Goal: Task Accomplishment & Management: Use online tool/utility

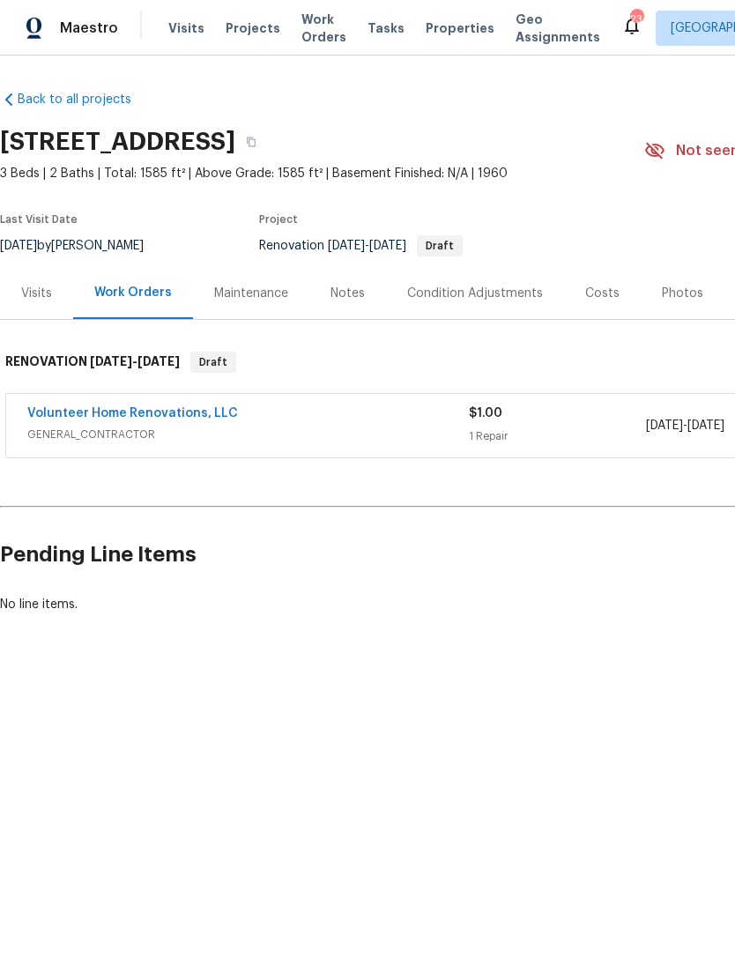
click at [596, 292] on div "Costs" at bounding box center [602, 294] width 34 height 18
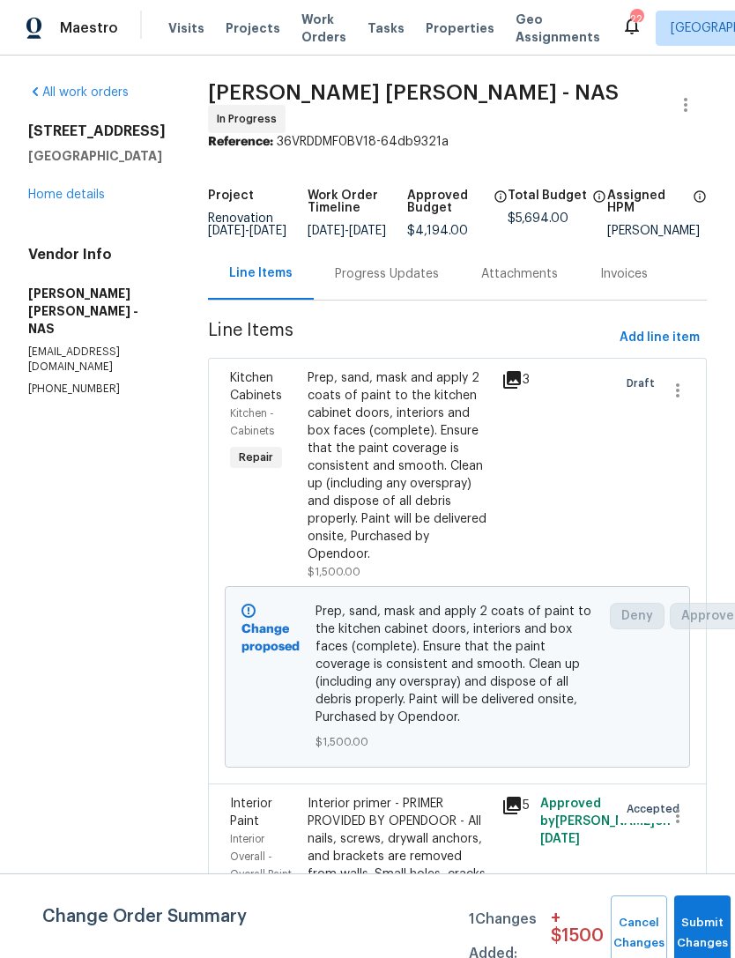
click at [80, 197] on link "Home details" at bounding box center [66, 195] width 77 height 12
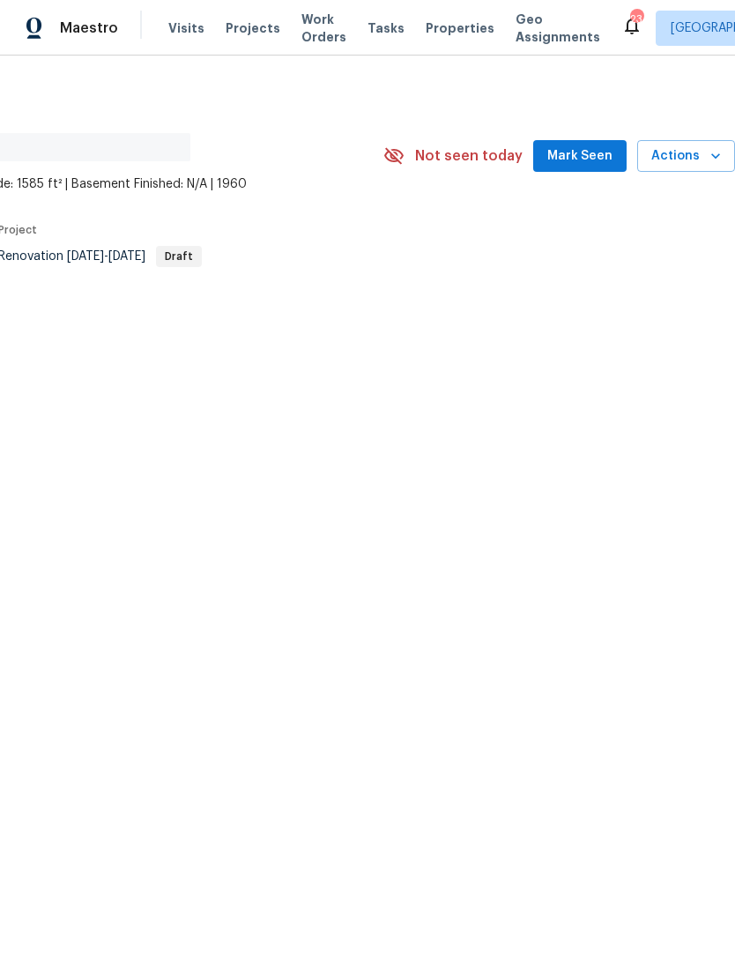
scroll to position [0, 261]
click at [585, 160] on span "Mark Seen" at bounding box center [580, 156] width 65 height 22
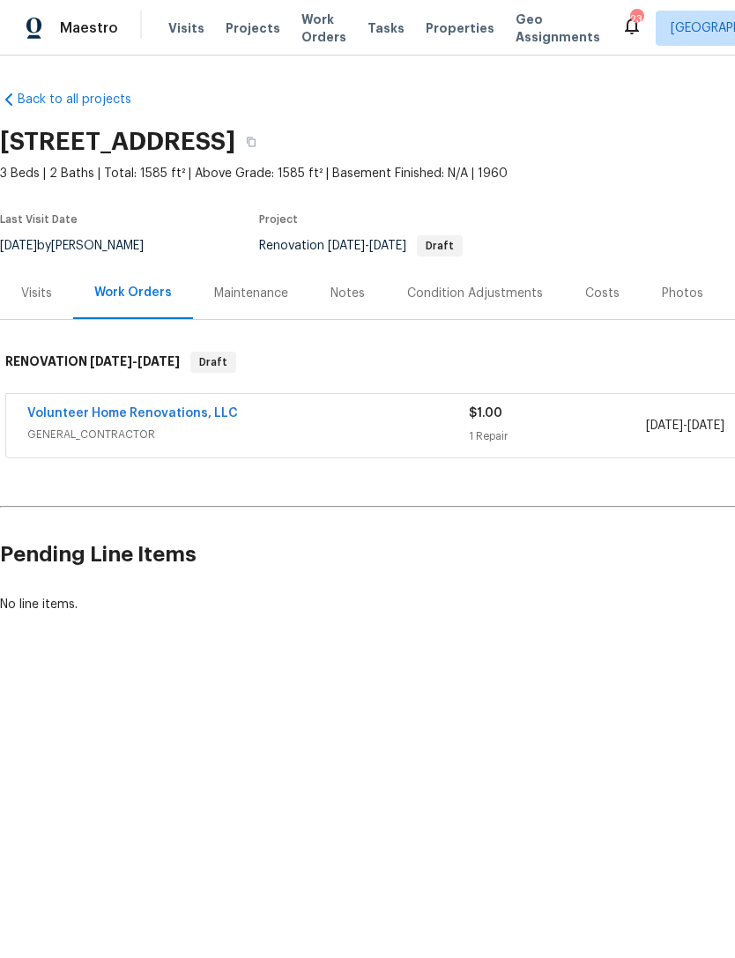
scroll to position [0, 0]
click at [136, 429] on span "GENERAL_CONTRACTOR" at bounding box center [248, 435] width 442 height 18
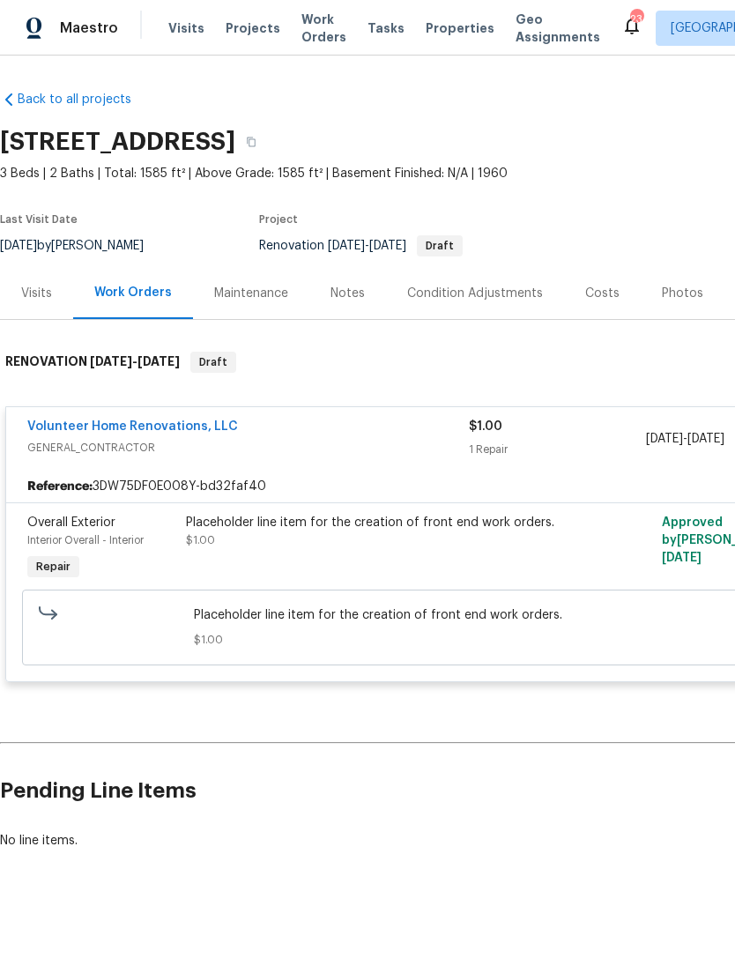
click at [155, 430] on link "Volunteer Home Renovations, LLC" at bounding box center [132, 427] width 211 height 12
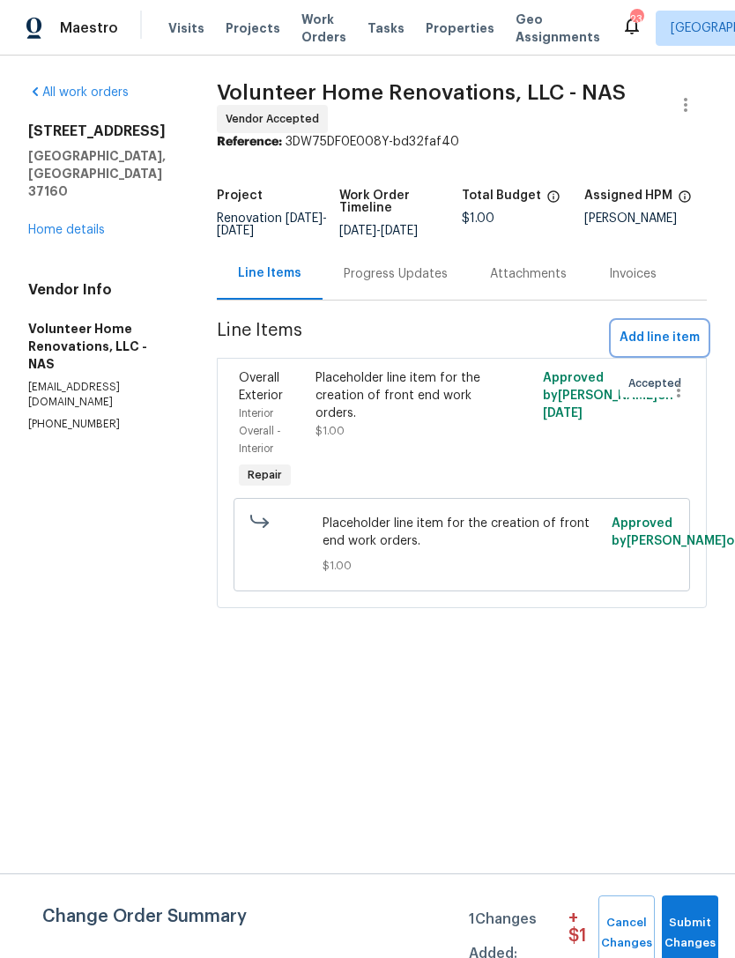
click at [669, 345] on span "Add line item" at bounding box center [660, 338] width 80 height 22
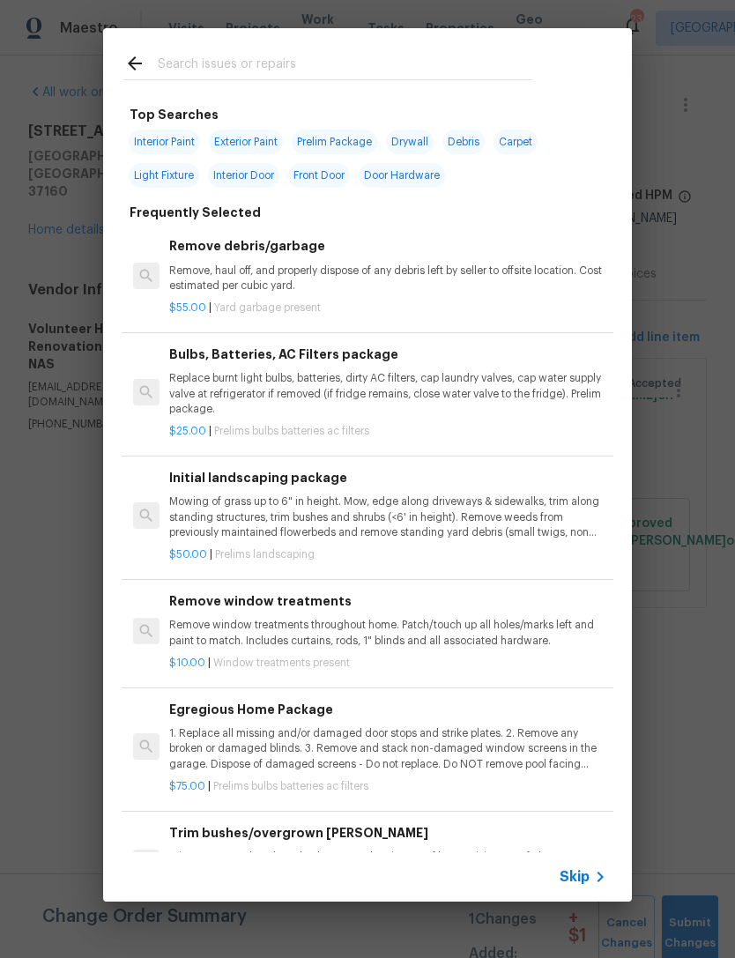
click at [173, 143] on span "Interior Paint" at bounding box center [164, 142] width 71 height 25
type input "Interior Paint"
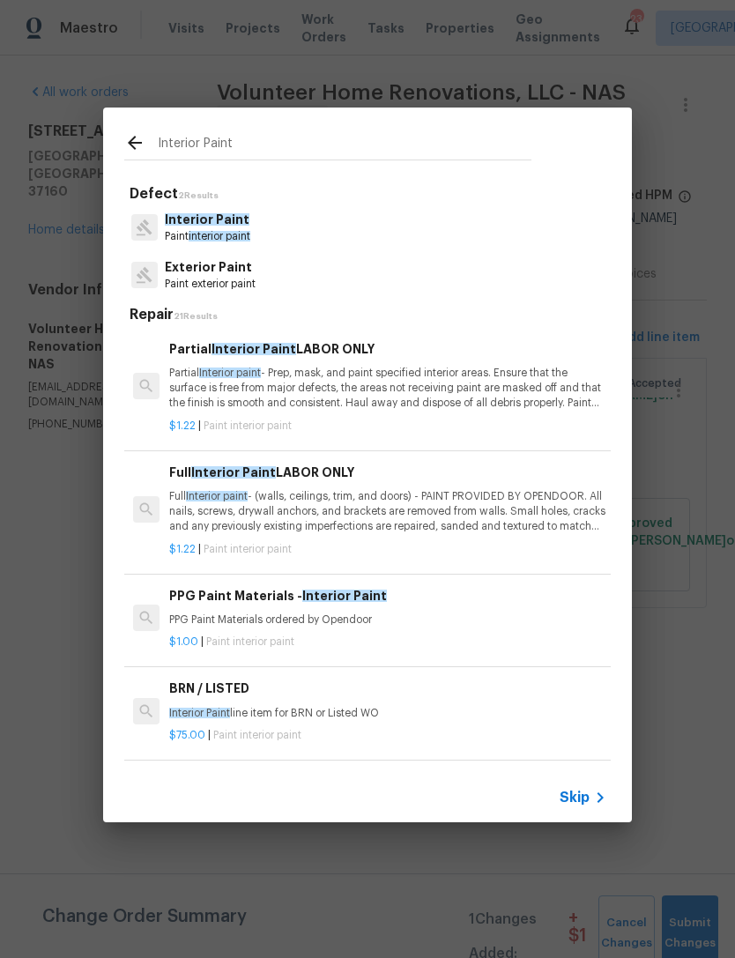
click at [503, 487] on div "Full Interior Paint LABOR ONLY Full Interior paint - (walls, ceilings, trim, an…" at bounding box center [387, 499] width 437 height 72
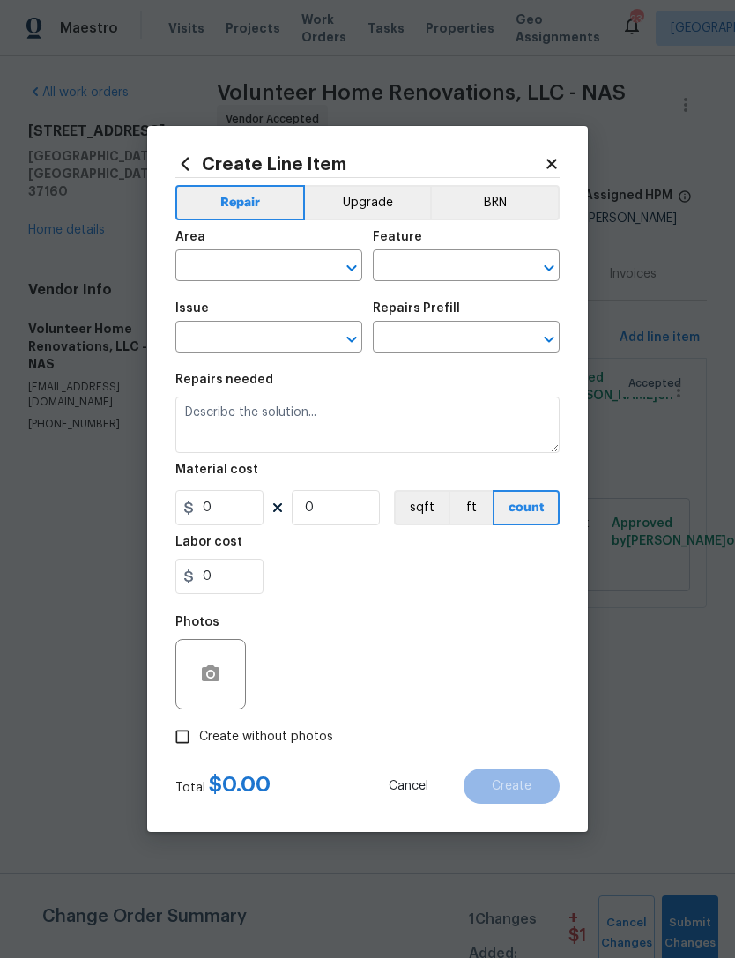
type input "Overall Paint"
type input "Interior Paint"
type input "Full Interior Paint LABOR ONLY $1.22"
type textarea "Full Interior paint - (walls, ceilings, trim, and doors) - PAINT PROVIDED BY OP…"
type input "1.22"
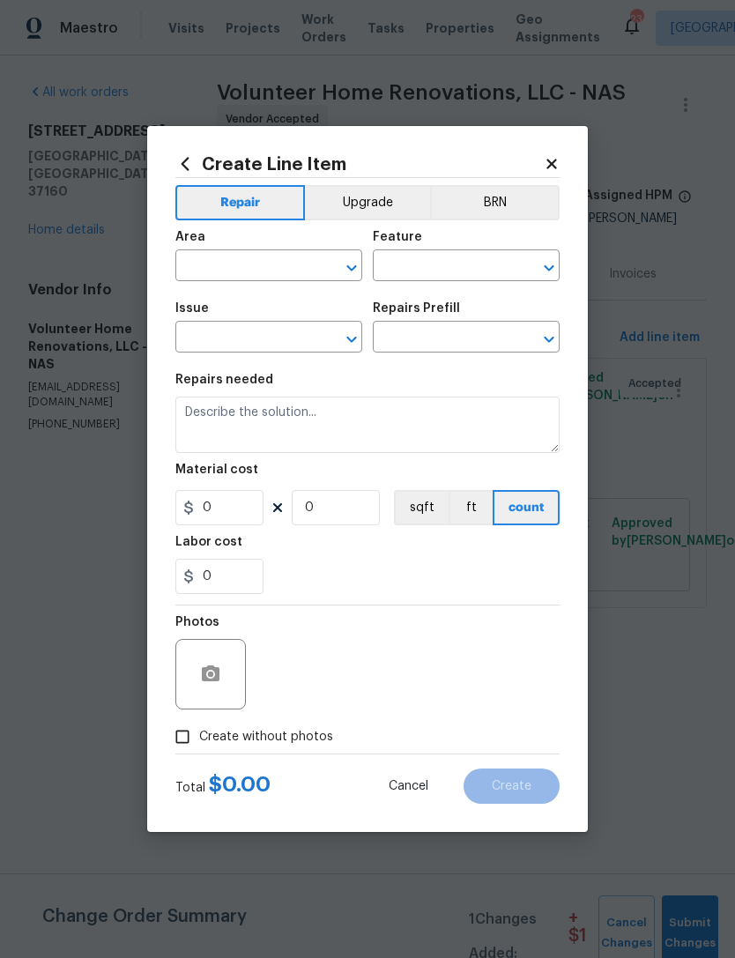
type input "1"
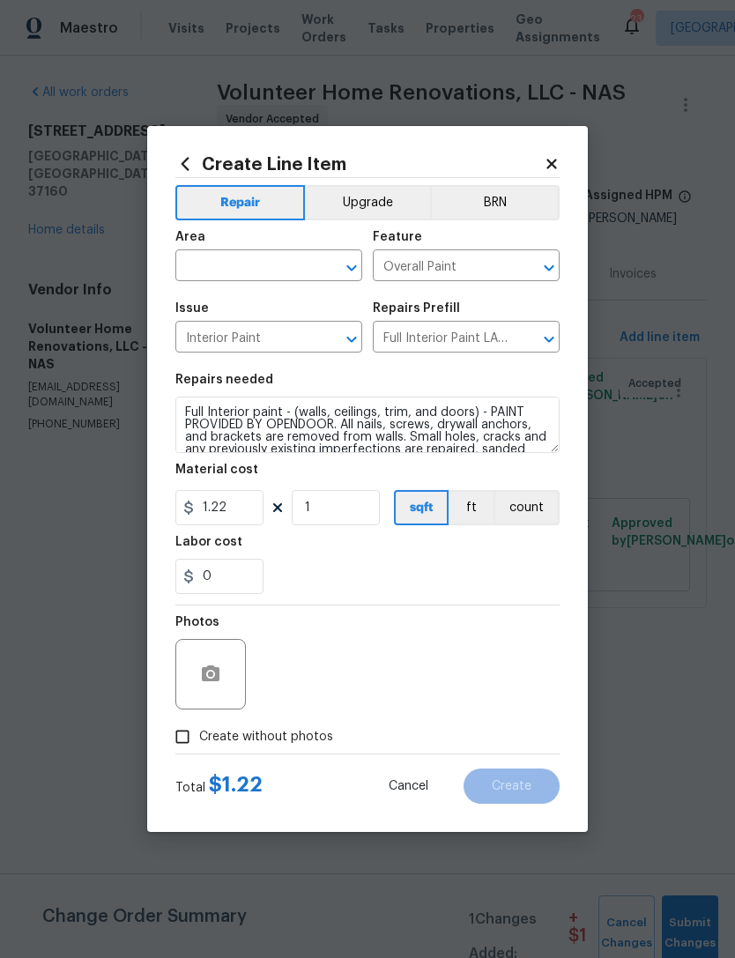
click at [300, 248] on div "Area" at bounding box center [268, 242] width 187 height 23
click at [299, 247] on div "Area" at bounding box center [268, 242] width 187 height 23
click at [276, 261] on input "text" at bounding box center [244, 267] width 138 height 27
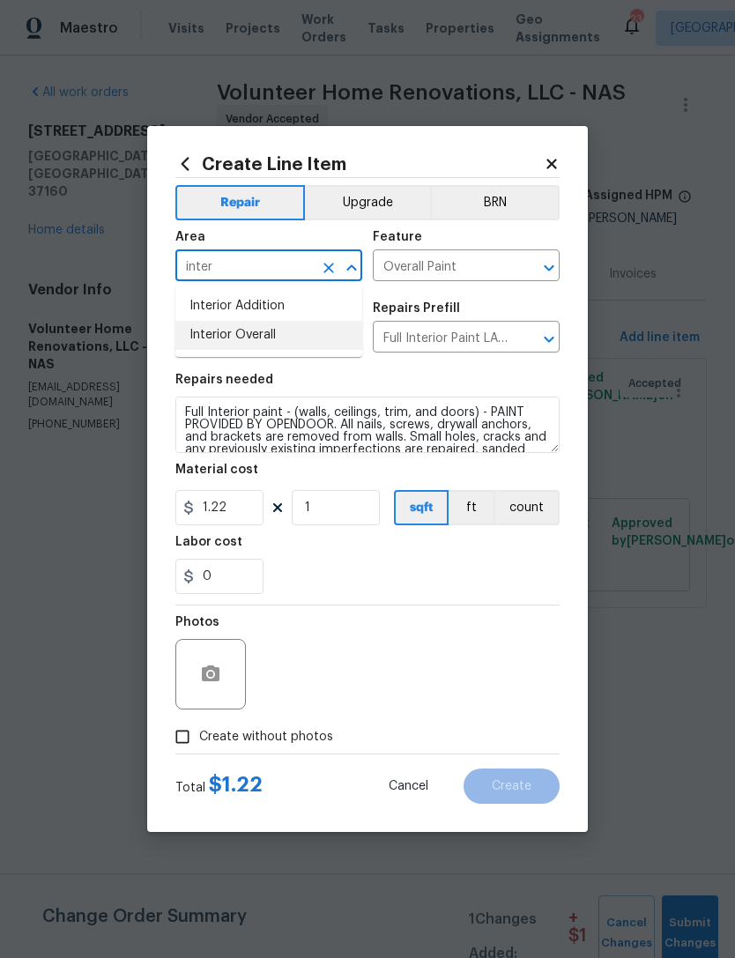
click at [253, 330] on li "Interior Overall" at bounding box center [268, 335] width 187 height 29
type input "Interior Overall"
click at [353, 499] on input "1" at bounding box center [336, 507] width 88 height 35
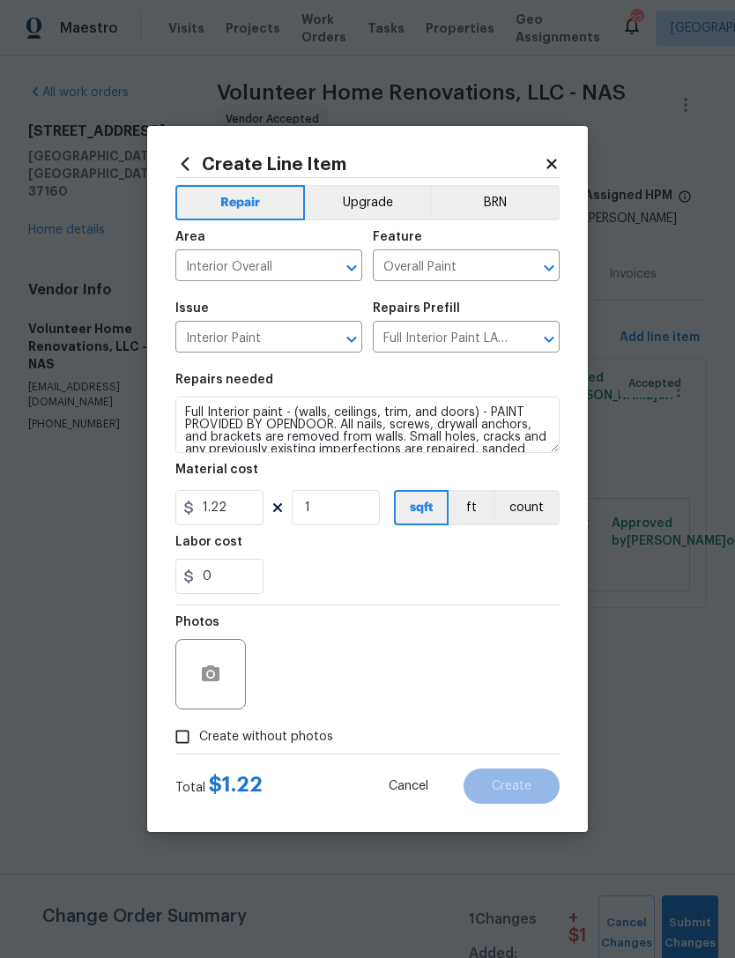
click at [558, 160] on icon at bounding box center [552, 164] width 16 height 16
